Goal: Task Accomplishment & Management: Use online tool/utility

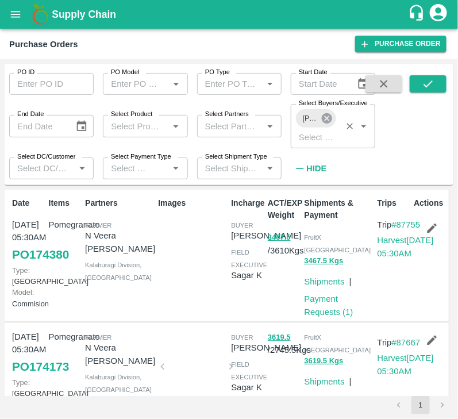
click at [328, 114] on icon at bounding box center [327, 118] width 10 height 10
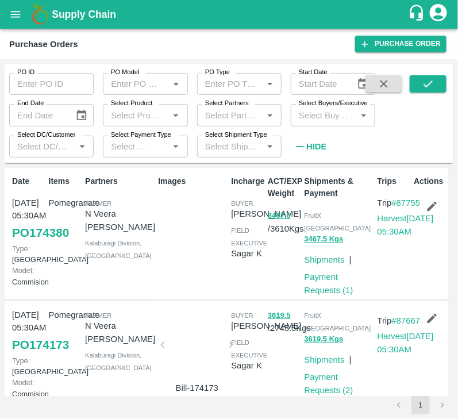
click at [315, 122] on input "Select Buyers/Executive" at bounding box center [323, 114] width 59 height 15
click at [316, 111] on input "Select Buyers/Executive" at bounding box center [323, 114] width 59 height 15
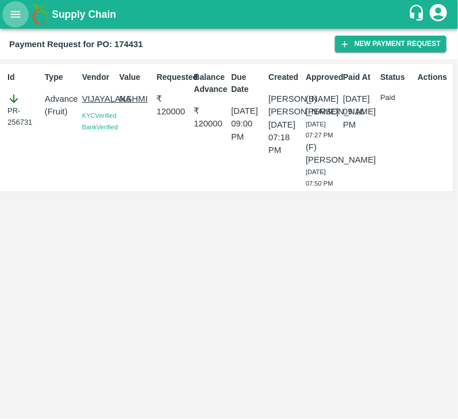
click at [14, 17] on icon "open drawer" at bounding box center [16, 14] width 10 height 6
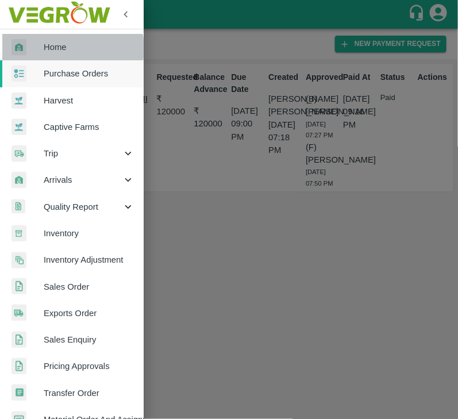
click at [65, 48] on span "Home" at bounding box center [89, 47] width 91 height 13
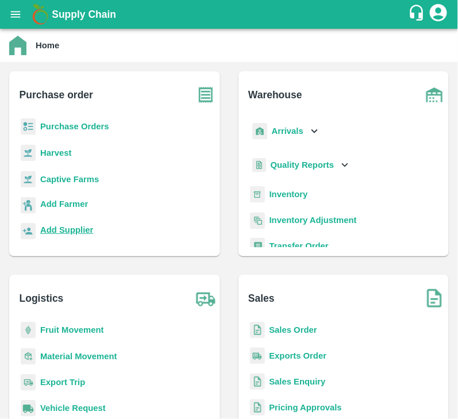
click at [74, 231] on b "Add Supplier" at bounding box center [66, 229] width 53 height 9
